Goal: Connect with others: Participate in discussion

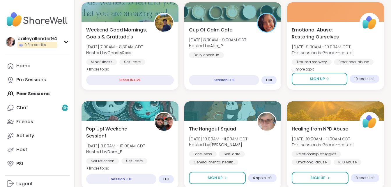
scroll to position [82, 0]
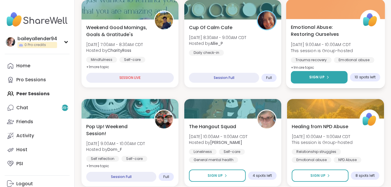
click at [335, 80] on button "Sign Up" at bounding box center [319, 77] width 57 height 13
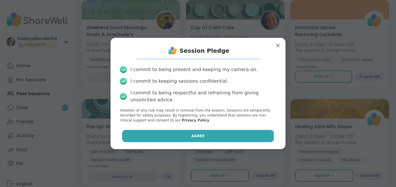
click at [243, 138] on button "Agree" at bounding box center [198, 136] width 152 height 12
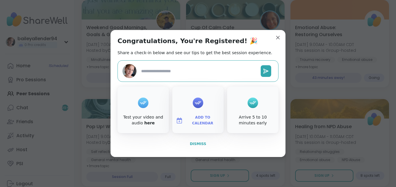
click at [202, 143] on span "Dismiss" at bounding box center [198, 144] width 16 height 4
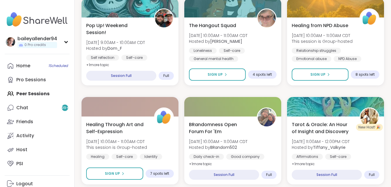
scroll to position [186, 0]
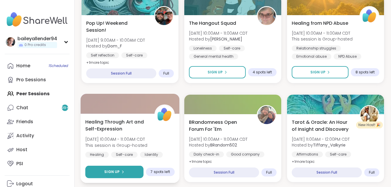
click at [111, 171] on span "Sign Up" at bounding box center [111, 171] width 15 height 5
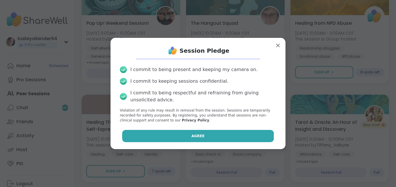
click at [192, 136] on span "Agree" at bounding box center [198, 136] width 13 height 5
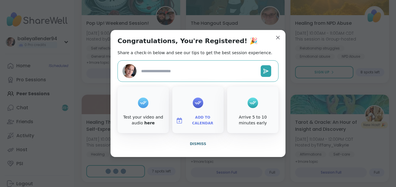
type textarea "*"
click at [197, 141] on button "Dismiss" at bounding box center [197, 144] width 161 height 12
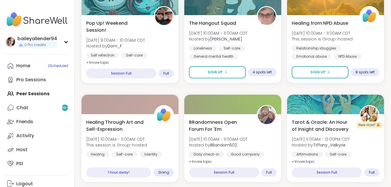
scroll to position [0, 0]
